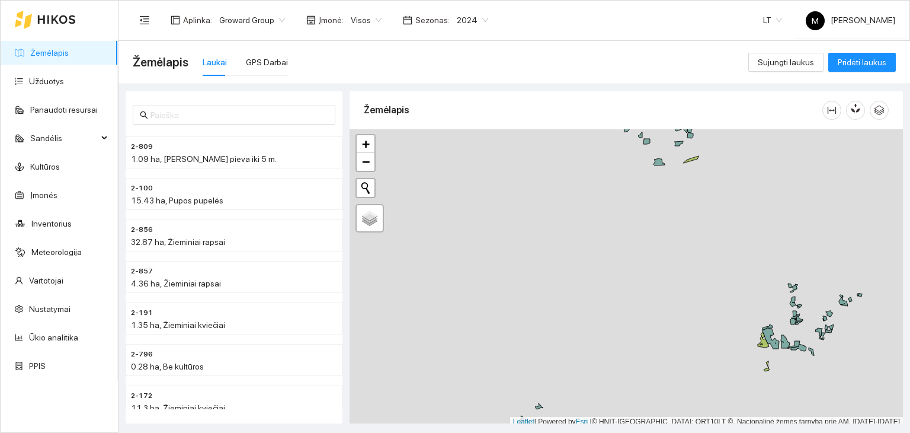
scroll to position [3, 0]
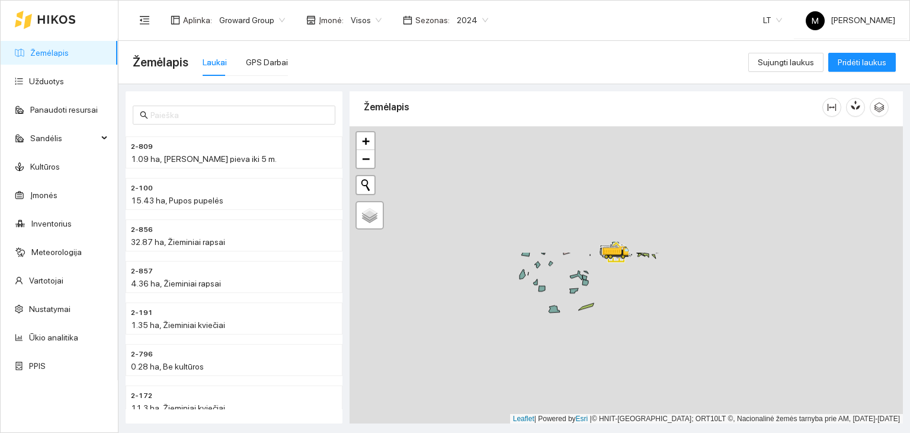
drag, startPoint x: 664, startPoint y: 256, endPoint x: 548, endPoint y: 421, distance: 202.1
click at [545, 432] on html "Žemėlapis Užduotys Panaudoti resursai Sandėlis Kultūros Įmonės Inventorius Mete…" at bounding box center [455, 216] width 910 height 433
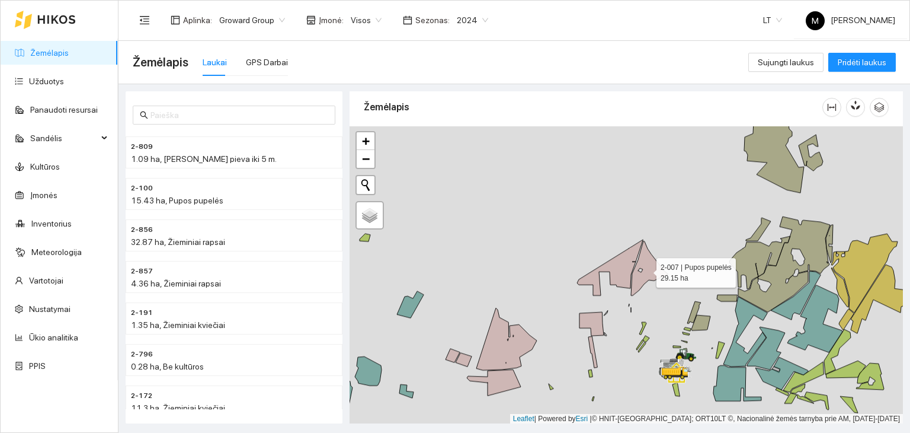
click at [645, 268] on icon at bounding box center [649, 268] width 37 height 55
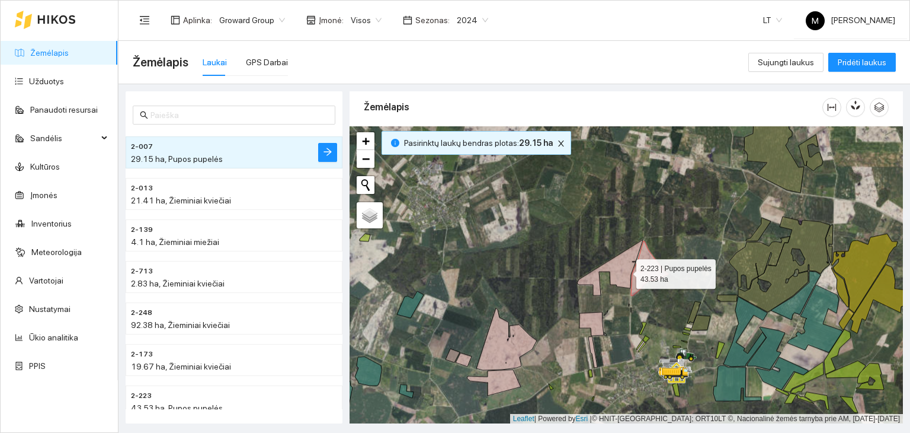
click at [626, 270] on icon at bounding box center [610, 267] width 66 height 56
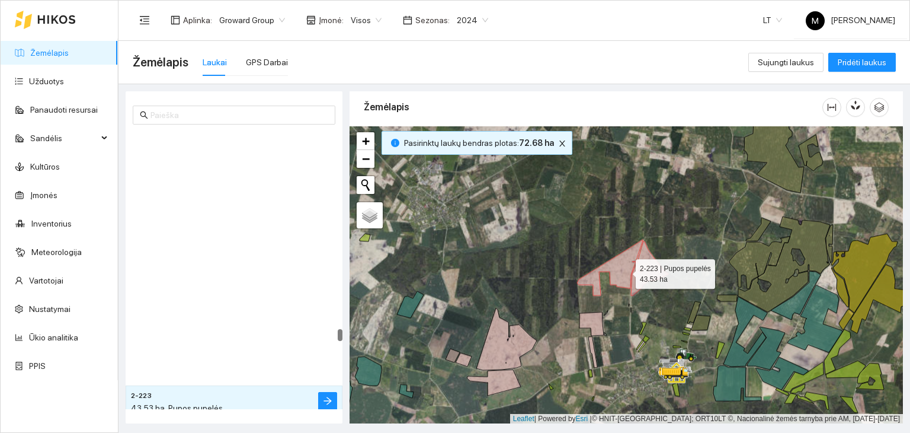
scroll to position [4966, 0]
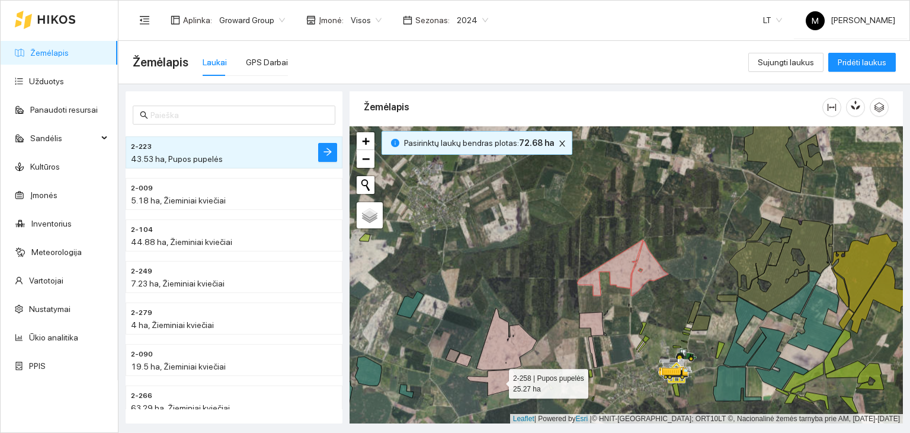
click at [489, 382] on icon at bounding box center [494, 382] width 54 height 26
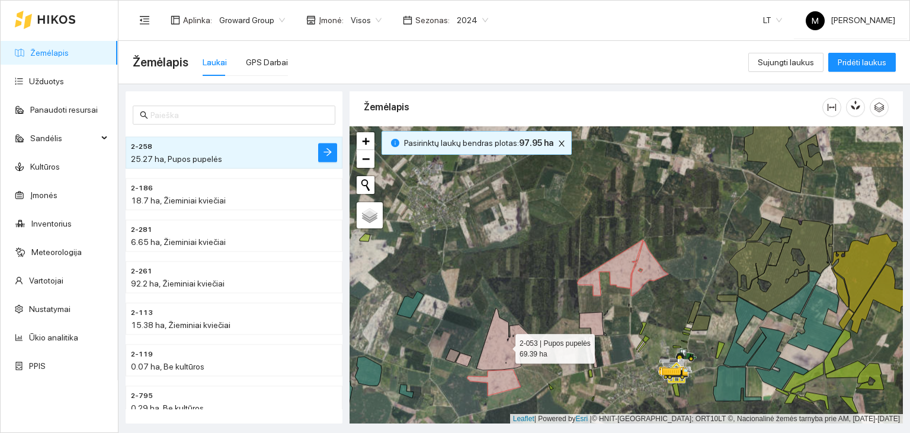
click at [498, 343] on icon at bounding box center [506, 339] width 60 height 62
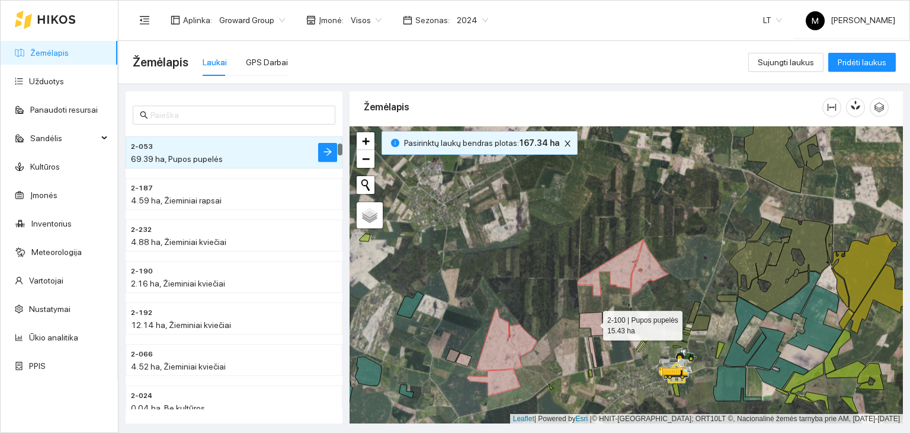
click at [600, 325] on icon at bounding box center [592, 324] width 24 height 24
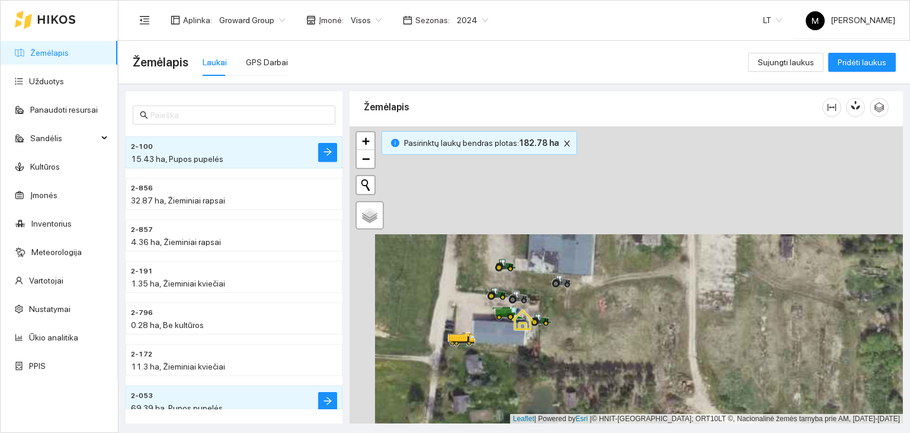
drag, startPoint x: 538, startPoint y: 212, endPoint x: 564, endPoint y: 324, distance: 115.6
click at [564, 324] on div at bounding box center [627, 275] width 554 height 298
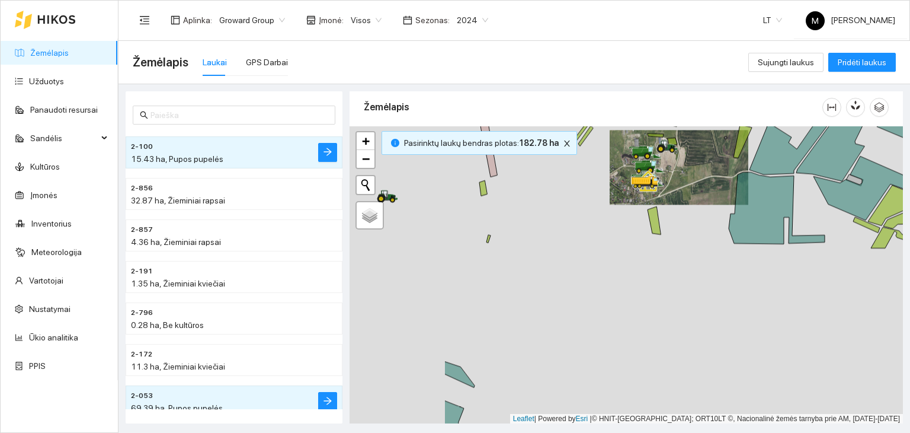
drag, startPoint x: 455, startPoint y: 274, endPoint x: 711, endPoint y: 293, distance: 256.8
click at [711, 293] on div at bounding box center [627, 275] width 554 height 298
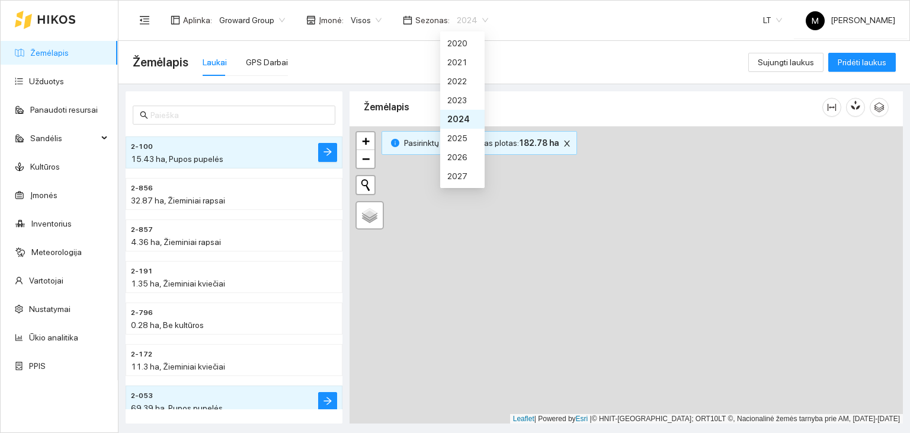
click at [466, 20] on span "2024" at bounding box center [472, 20] width 31 height 18
click at [456, 156] on div "2026" at bounding box center [462, 157] width 30 height 13
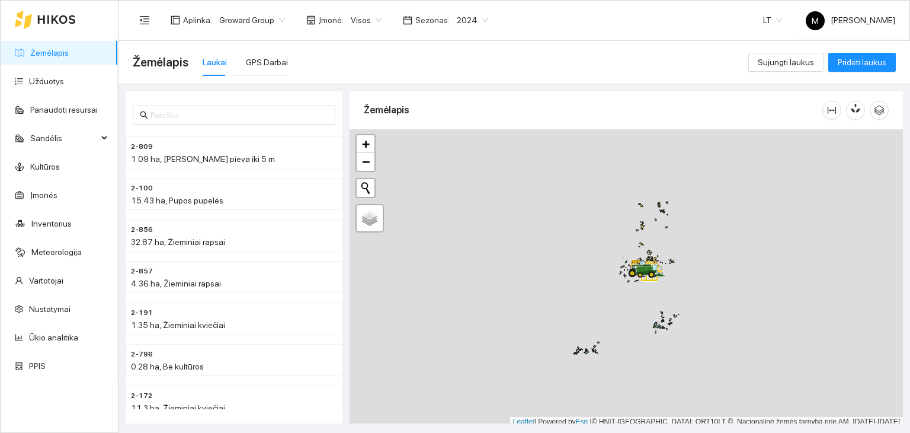
click at [457, 20] on span "2024" at bounding box center [472, 20] width 31 height 18
click at [456, 152] on div "2026" at bounding box center [462, 157] width 30 height 13
click at [64, 76] on link "Užduotys" at bounding box center [46, 80] width 35 height 9
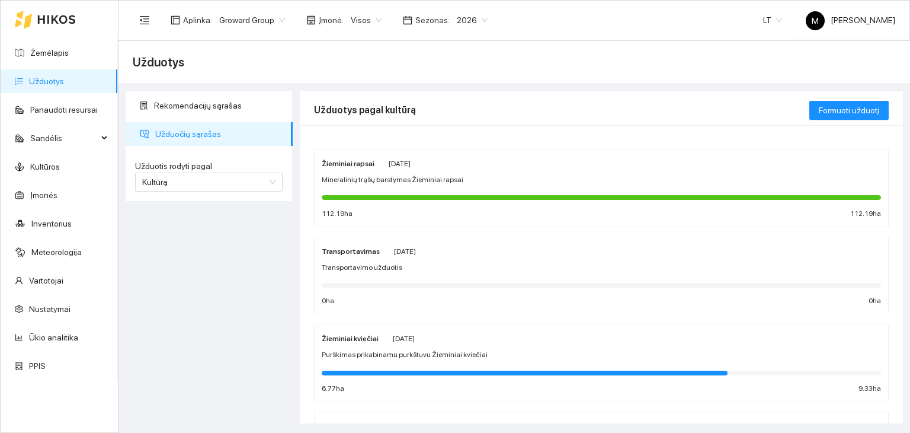
click at [485, 190] on div at bounding box center [601, 196] width 559 height 13
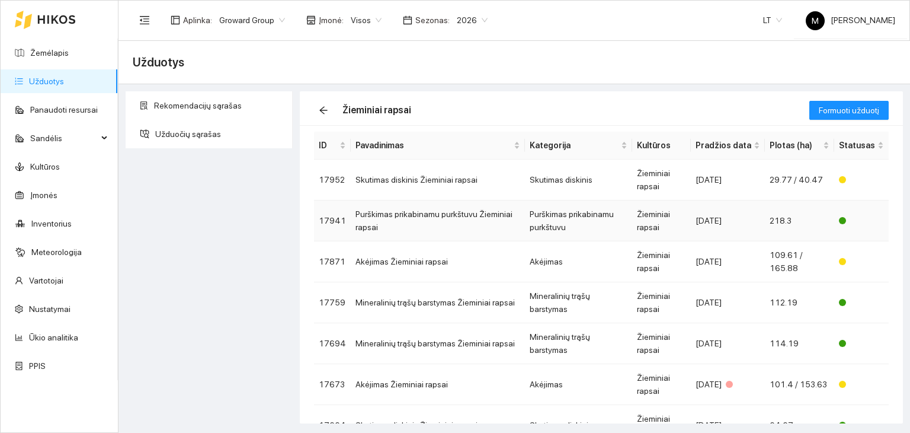
scroll to position [59, 0]
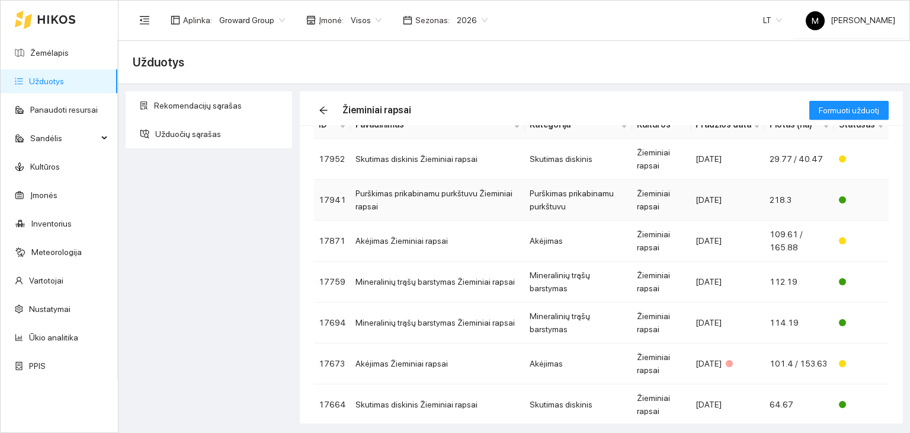
click at [471, 198] on td "Purškimas prikabinamu purkštuvu Žieminiai rapsai" at bounding box center [438, 200] width 174 height 41
